Goal: Find specific page/section

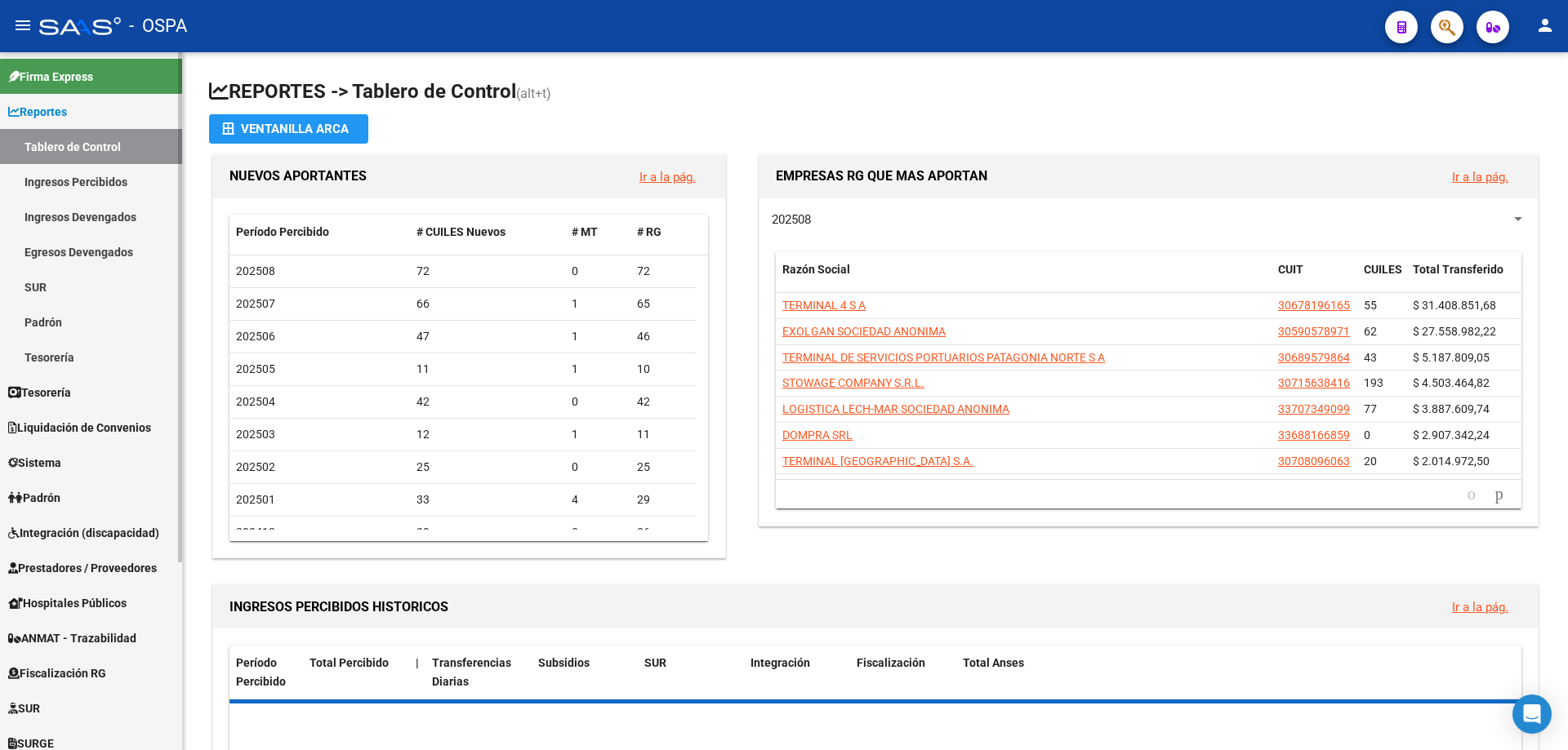
click at [88, 561] on span "Prestadores / Proveedores" at bounding box center [82, 568] width 149 height 18
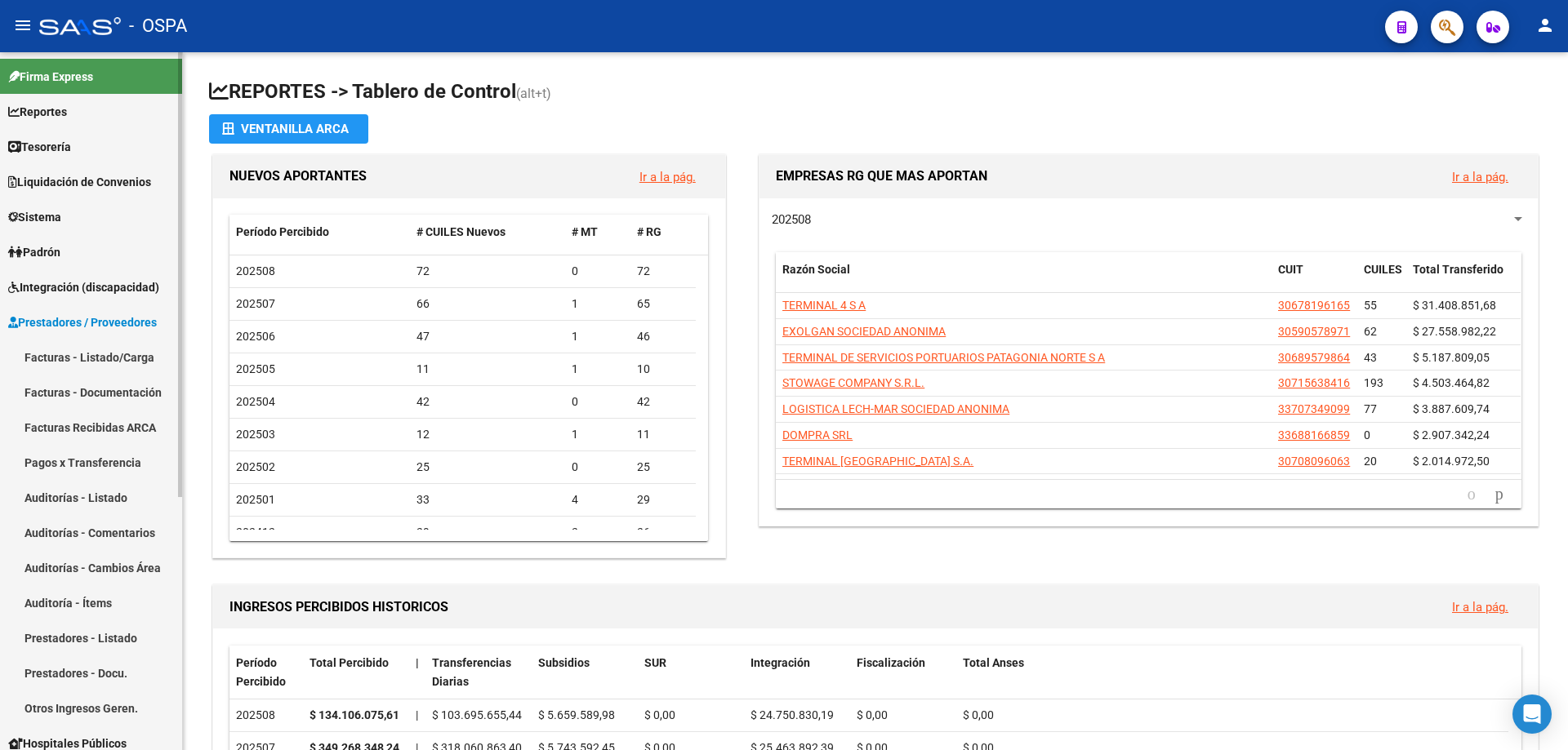
click at [72, 362] on link "Facturas - Listado/Carga" at bounding box center [91, 357] width 183 height 35
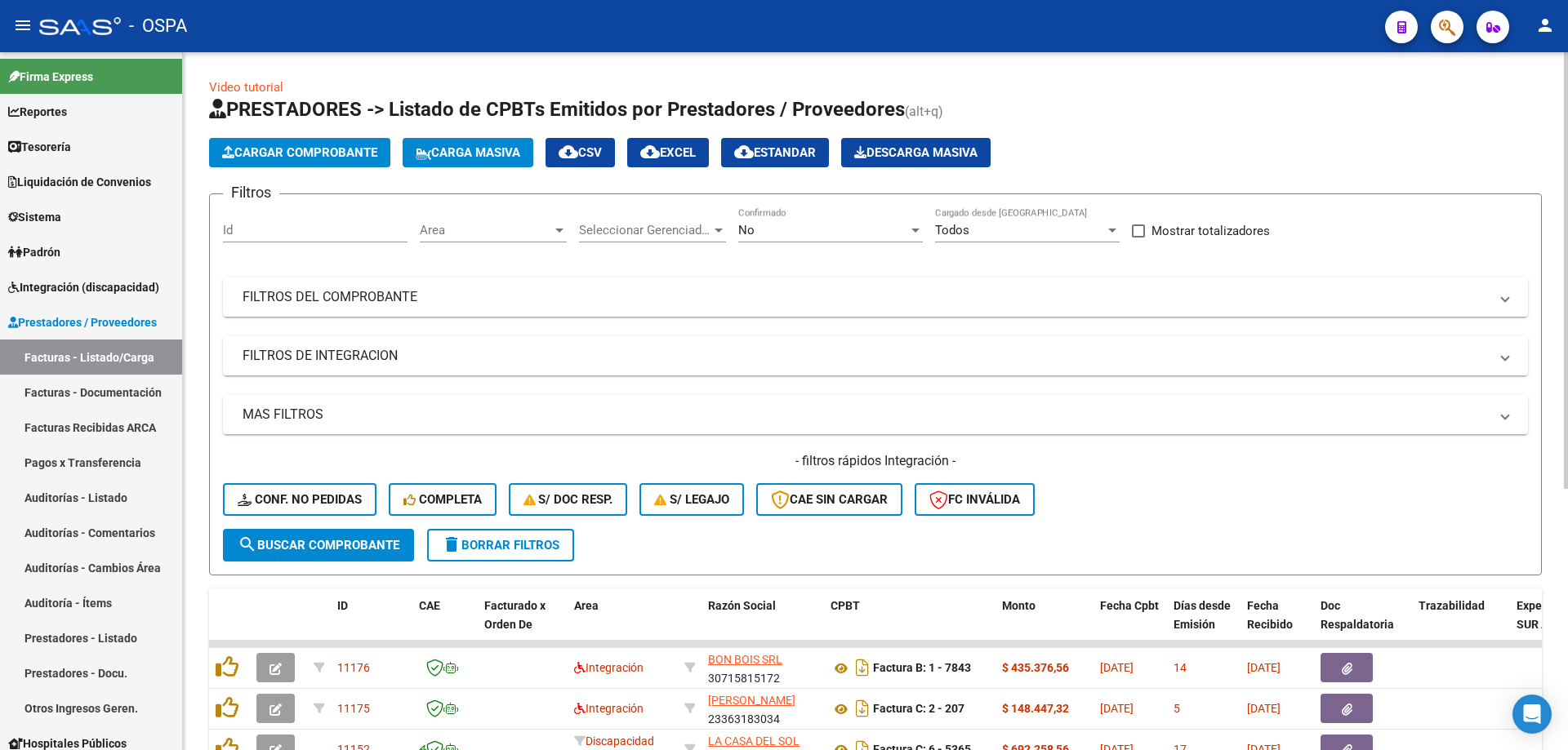
click at [505, 218] on div "Area Area" at bounding box center [493, 224] width 147 height 35
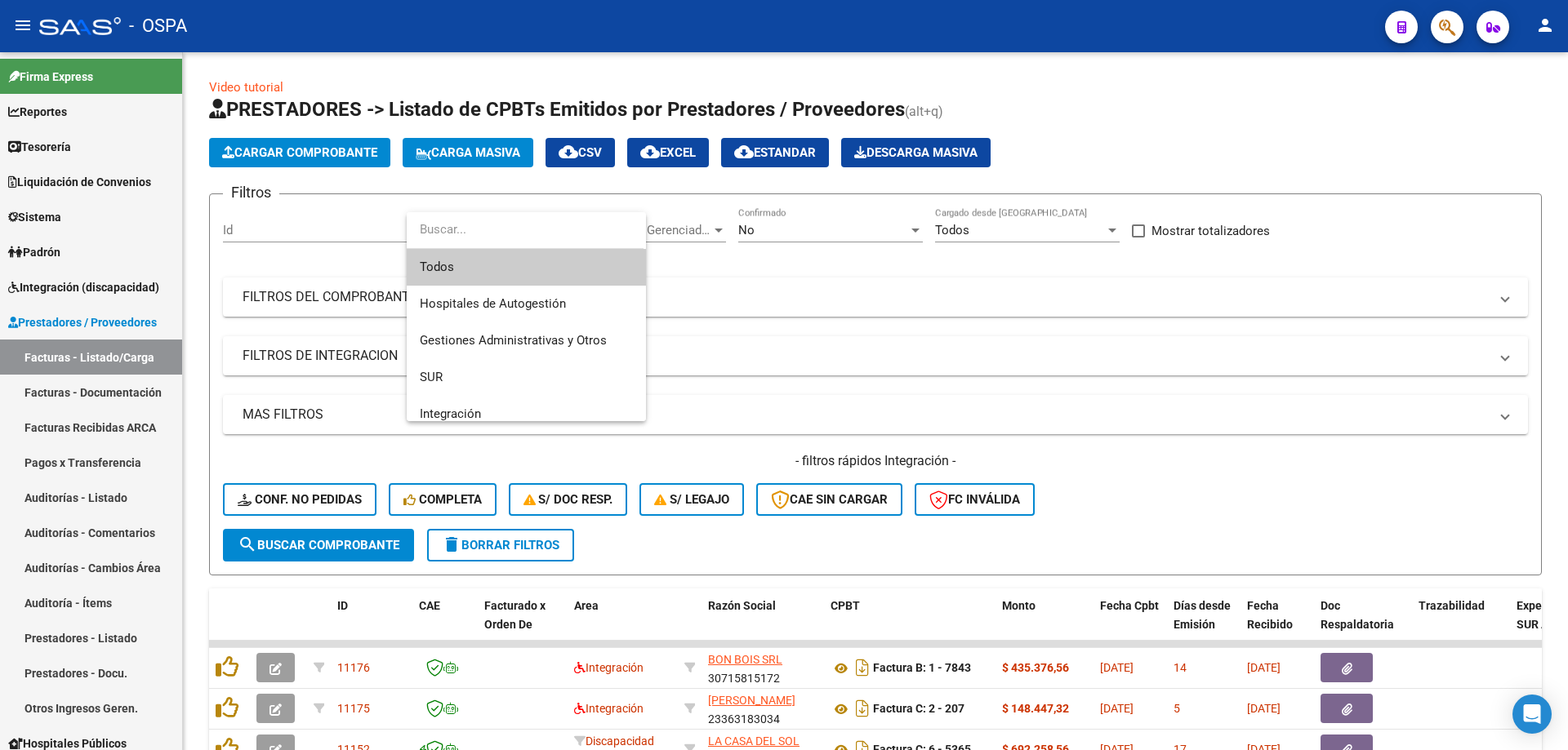
click at [500, 261] on span "Todos" at bounding box center [527, 267] width 213 height 37
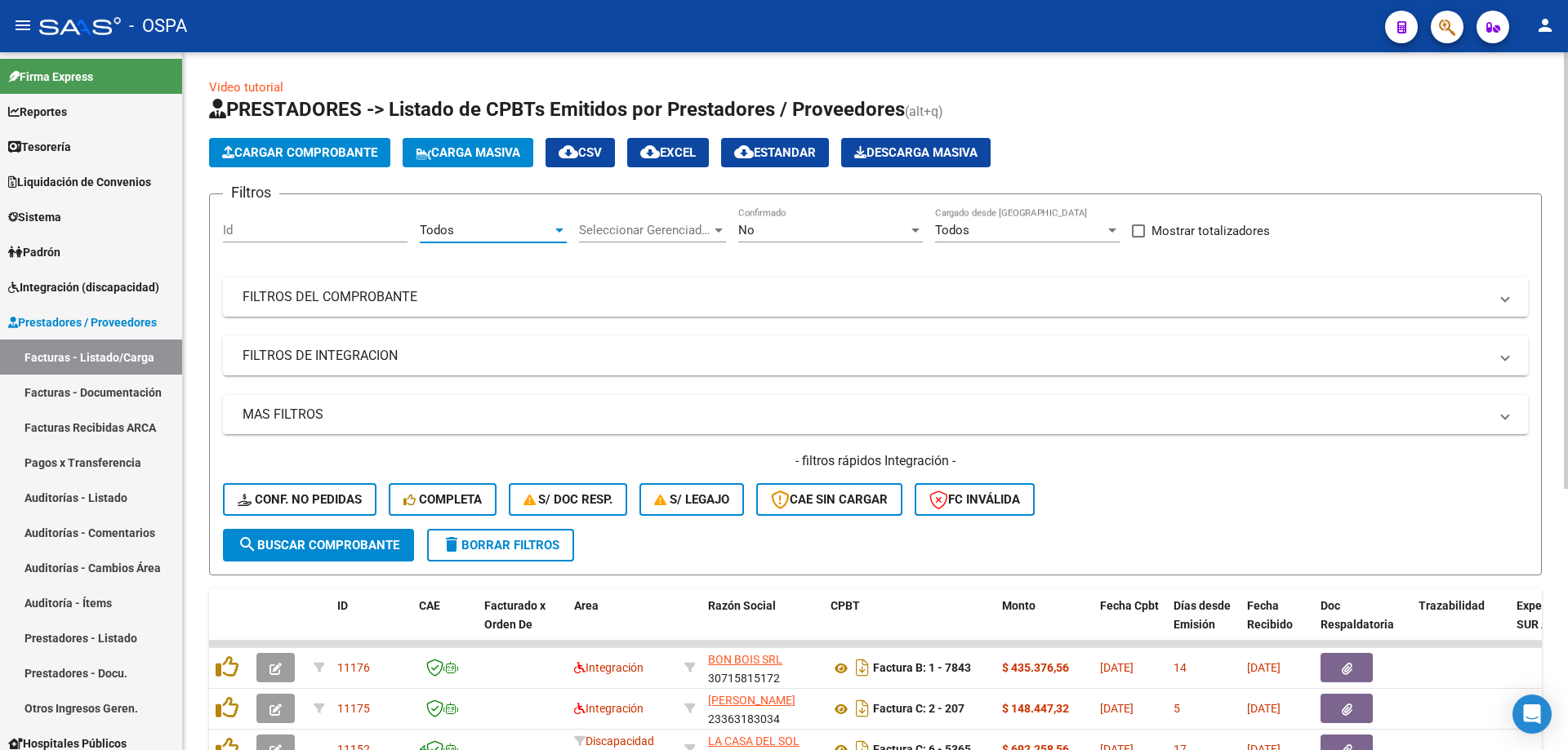
click at [672, 234] on span "Seleccionar Gerenciador" at bounding box center [644, 229] width 133 height 15
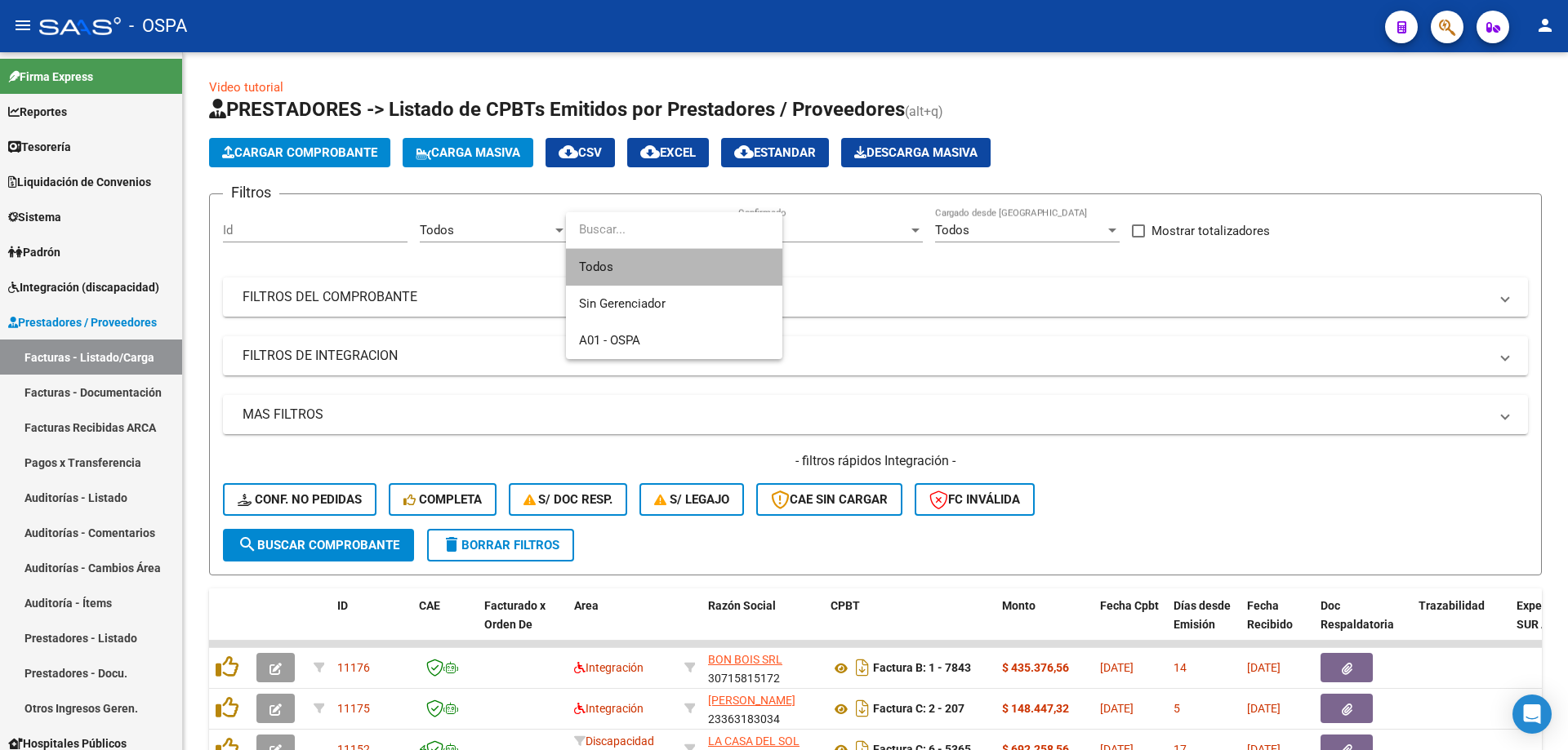
click at [675, 256] on span "Todos" at bounding box center [673, 267] width 191 height 37
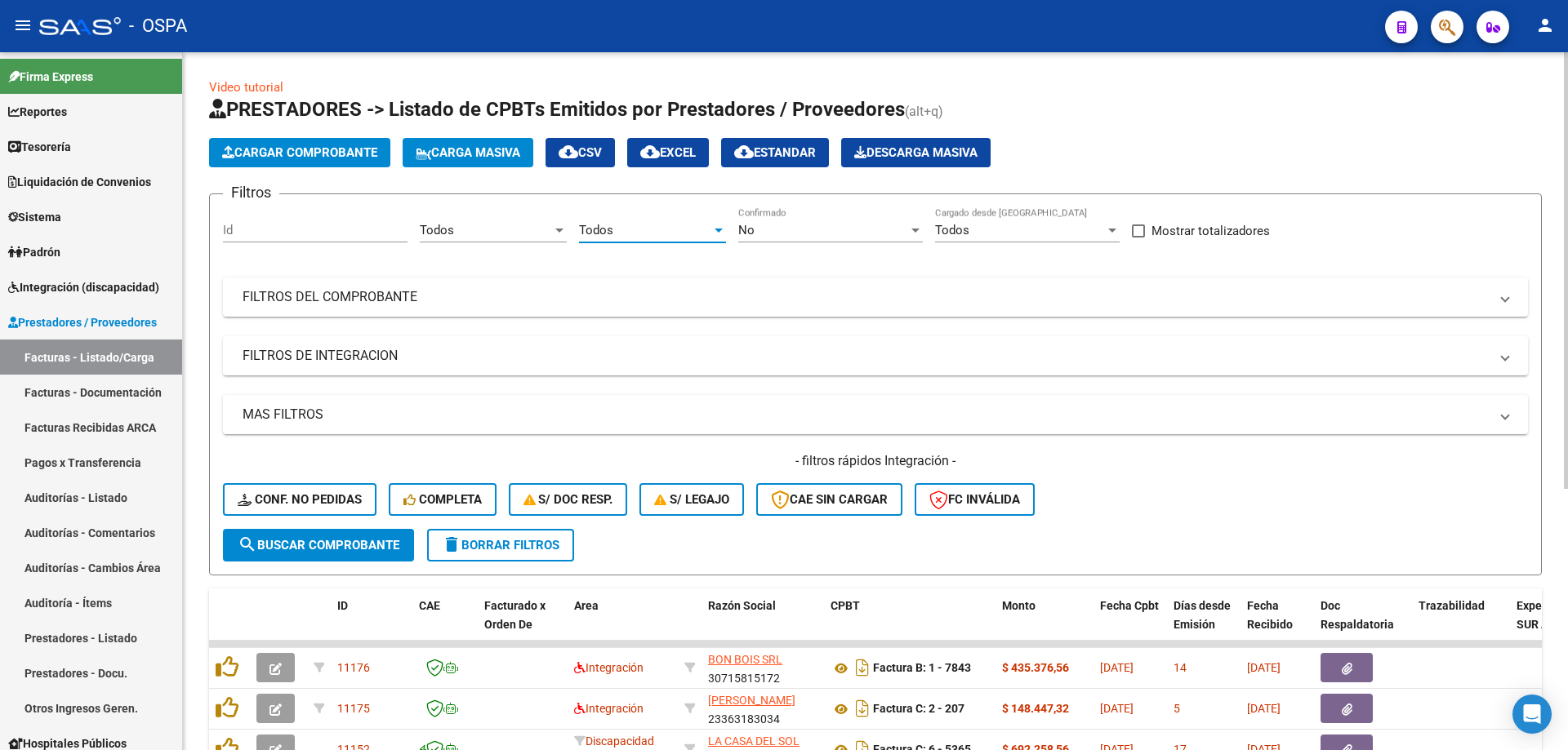
click at [794, 223] on div "No" at bounding box center [823, 229] width 170 height 15
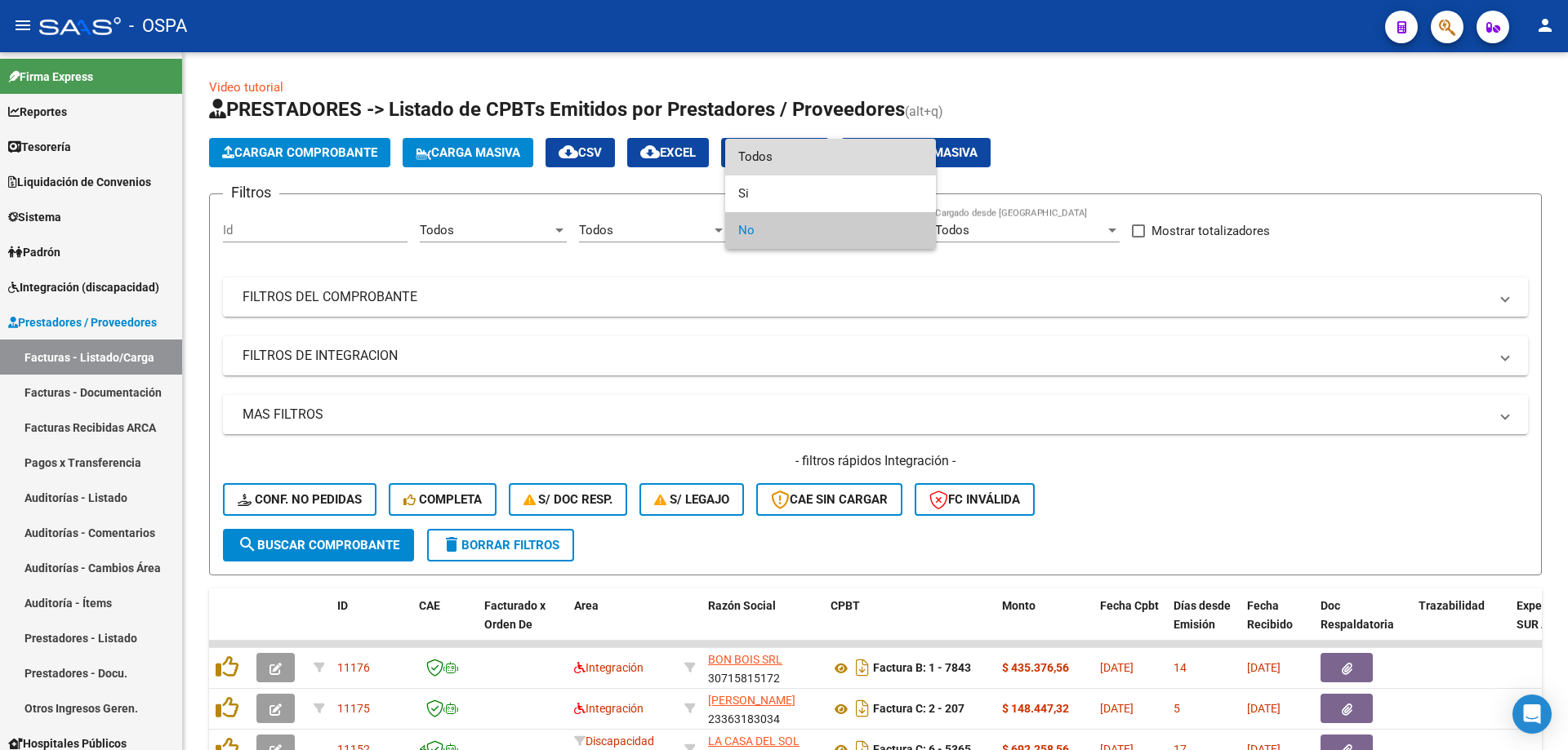
click at [808, 161] on span "Todos" at bounding box center [830, 157] width 185 height 37
